Goal: Navigation & Orientation: Find specific page/section

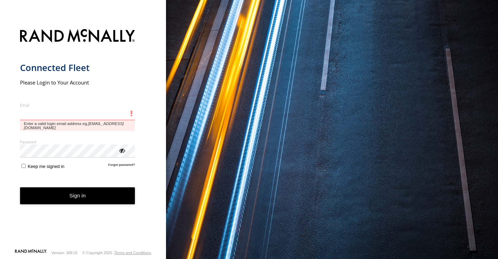
click at [86, 120] on input "Email" at bounding box center [77, 114] width 115 height 12
type input "*"
type input "**********"
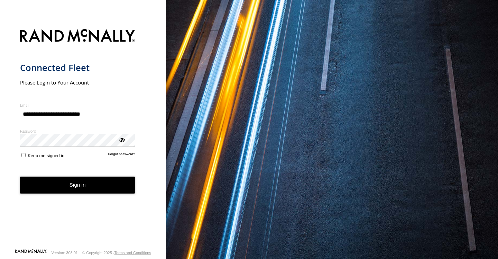
click at [124, 141] on div "ViewPassword" at bounding box center [121, 139] width 7 height 7
click at [123, 140] on div "ViewPassword" at bounding box center [121, 139] width 7 height 7
click at [73, 184] on button "Sign in" at bounding box center [77, 184] width 115 height 17
